Goal: Navigation & Orientation: Find specific page/section

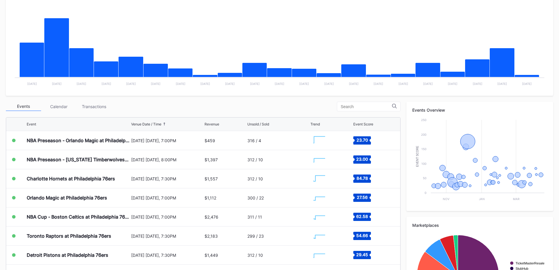
scroll to position [27, 0]
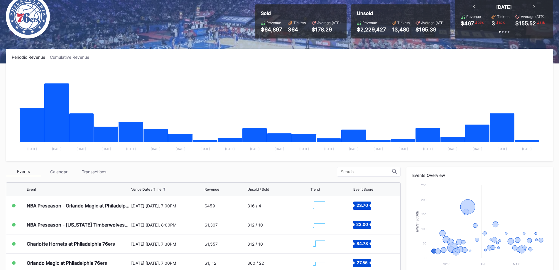
scroll to position [174, 0]
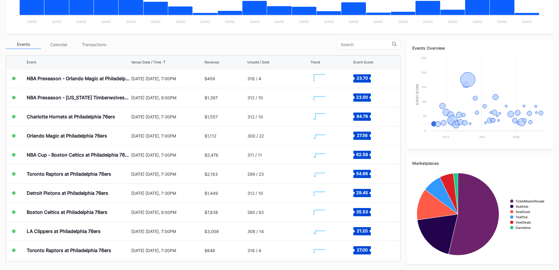
click at [92, 42] on div "Transactions" at bounding box center [93, 44] width 35 height 9
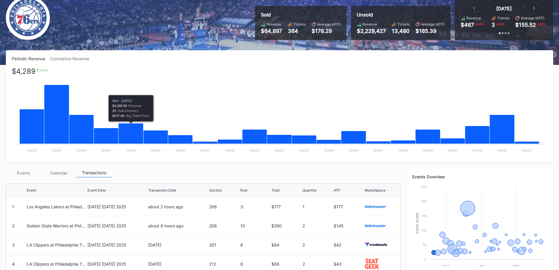
scroll to position [0, 0]
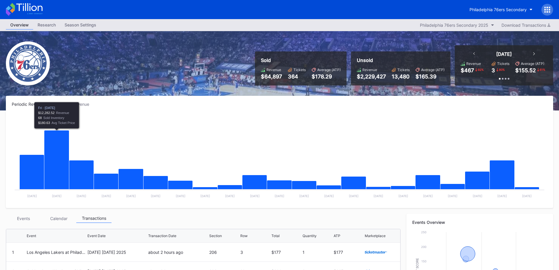
click at [26, 220] on div "Events" at bounding box center [23, 218] width 35 height 9
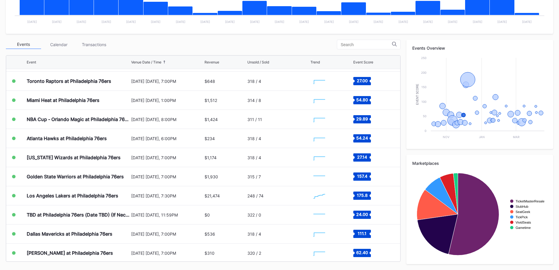
scroll to position [176, 0]
